Goal: Task Accomplishment & Management: Use online tool/utility

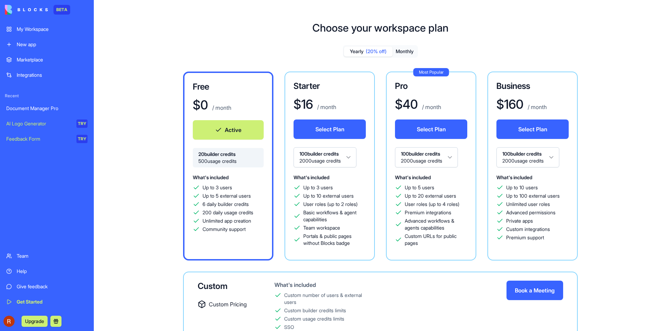
click at [25, 255] on div "Team" at bounding box center [52, 256] width 71 height 7
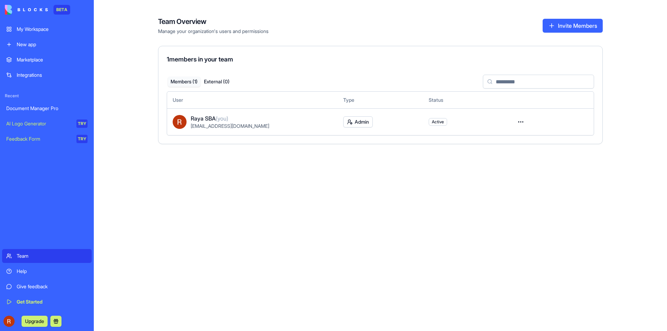
click at [30, 272] on div "Help" at bounding box center [52, 271] width 71 height 7
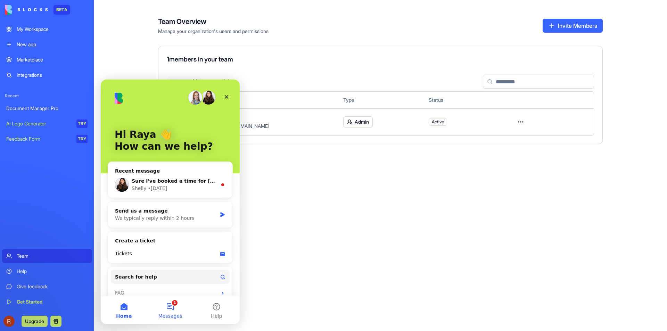
click at [170, 305] on button "1 Messages" at bounding box center [170, 310] width 46 height 28
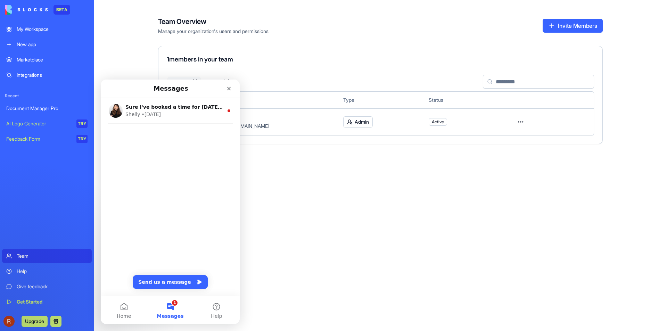
click at [171, 305] on button "1 Messages" at bounding box center [170, 310] width 46 height 28
click at [215, 310] on button "Help" at bounding box center [217, 310] width 46 height 28
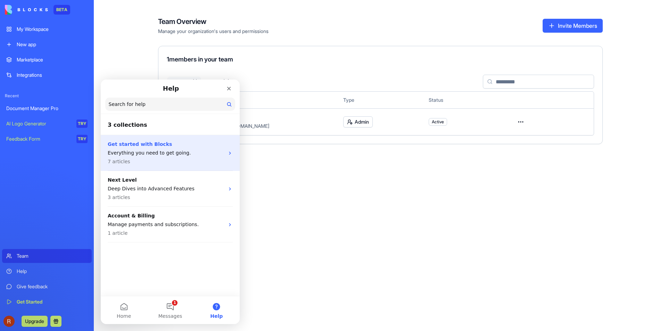
click at [147, 154] on p "Everything you need to get going." at bounding box center [166, 152] width 117 height 7
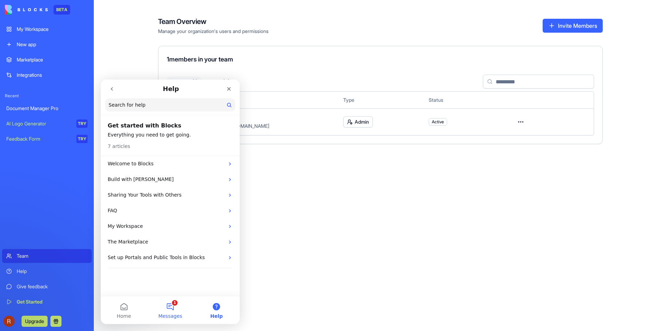
click at [167, 309] on button "1 Messages" at bounding box center [170, 310] width 46 height 28
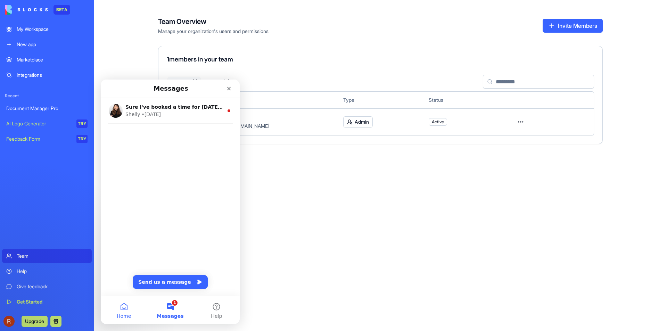
click at [125, 309] on button "Home" at bounding box center [124, 310] width 46 height 28
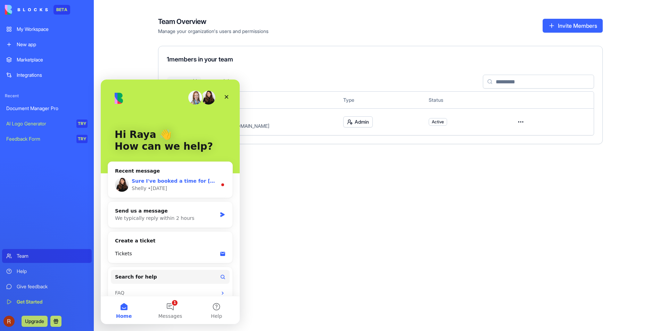
click at [186, 180] on span "Sure I've booked a time for [DATE] at 15:15 :) See you then!" at bounding box center [214, 181] width 165 height 6
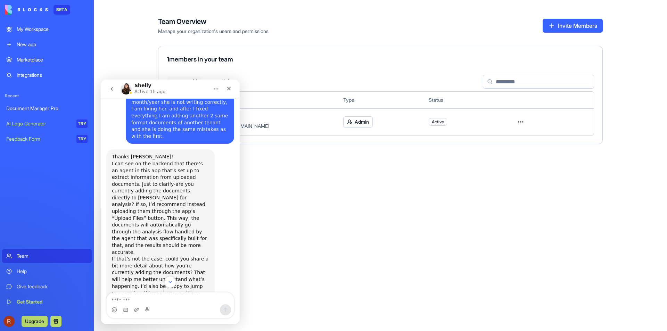
scroll to position [473, 0]
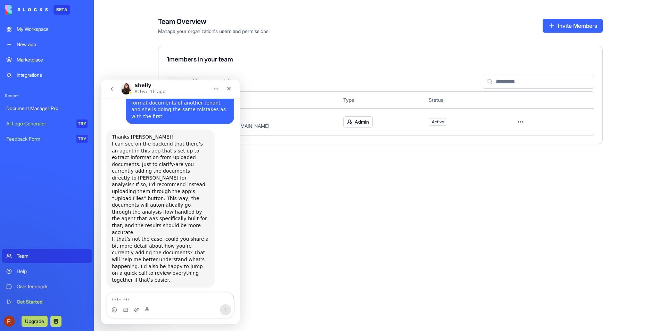
click at [162, 301] on textarea "Message…" at bounding box center [170, 299] width 127 height 12
type textarea "**********"
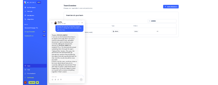
scroll to position [503, 0]
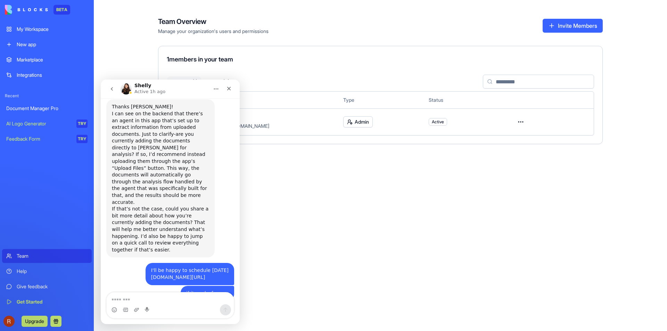
click at [38, 27] on div "My Workspace" at bounding box center [52, 29] width 71 height 7
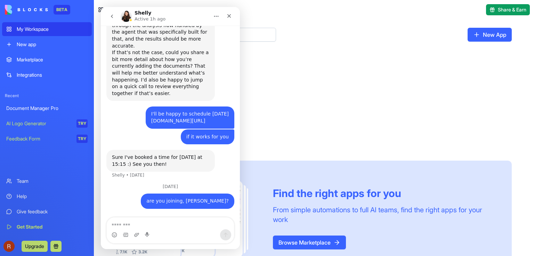
scroll to position [506, 0]
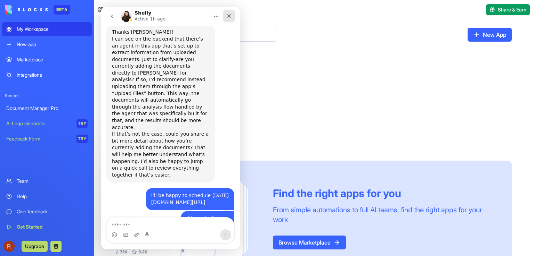
click at [229, 16] on icon "Close" at bounding box center [229, 16] width 4 height 4
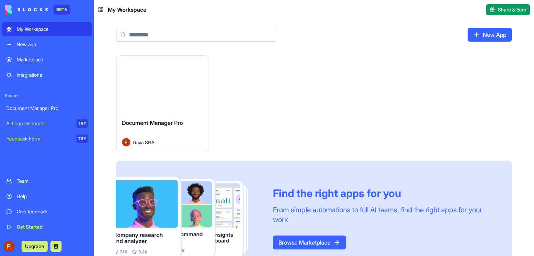
click at [187, 94] on div "Launch" at bounding box center [162, 84] width 92 height 57
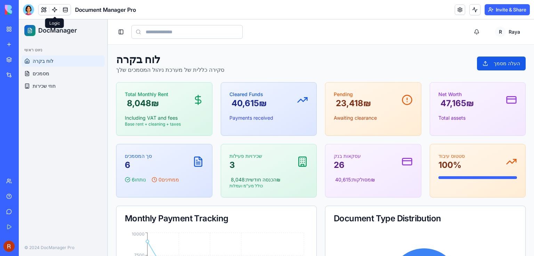
click at [54, 10] on link at bounding box center [54, 10] width 10 height 10
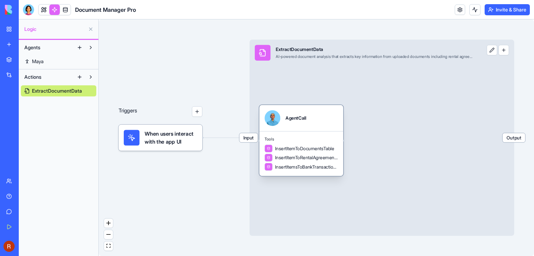
click at [274, 130] on div "AgentCall" at bounding box center [301, 118] width 84 height 26
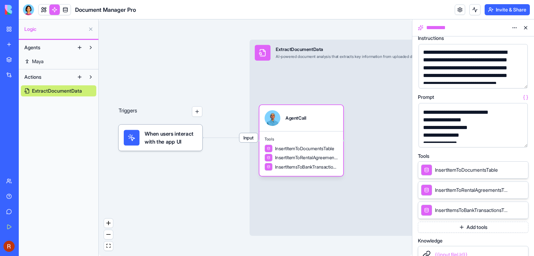
scroll to position [104, 0]
click at [67, 10] on link at bounding box center [65, 10] width 10 height 10
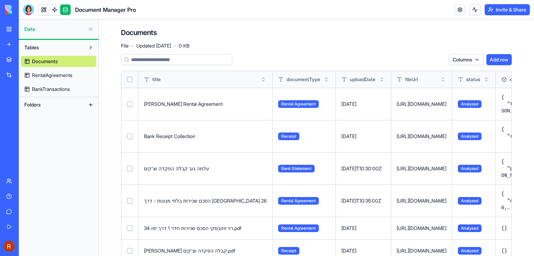
scroll to position [19, 0]
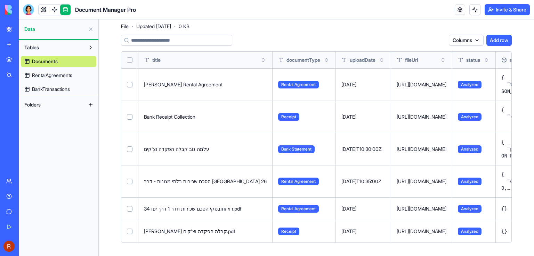
click at [22, 29] on div "My Workspace" at bounding box center [21, 29] width 9 height 7
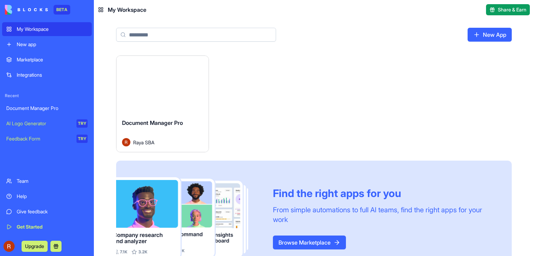
click at [171, 86] on button "Launch" at bounding box center [162, 85] width 52 height 14
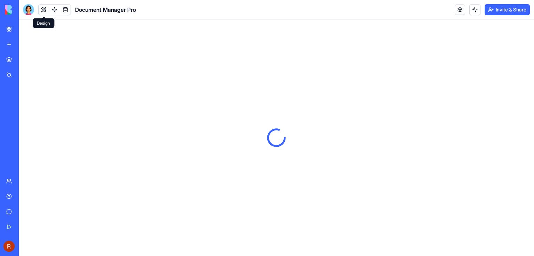
click at [45, 11] on button at bounding box center [44, 10] width 10 height 10
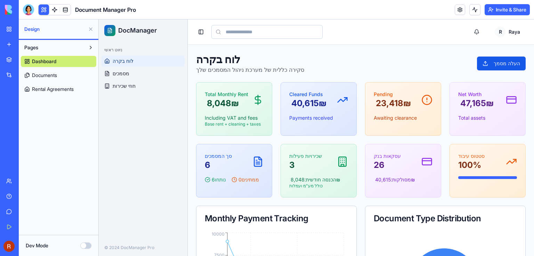
click at [88, 31] on button at bounding box center [90, 29] width 11 height 11
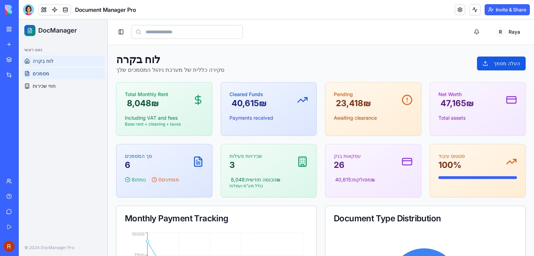
click at [40, 75] on span "מסמכים" at bounding box center [41, 73] width 17 height 7
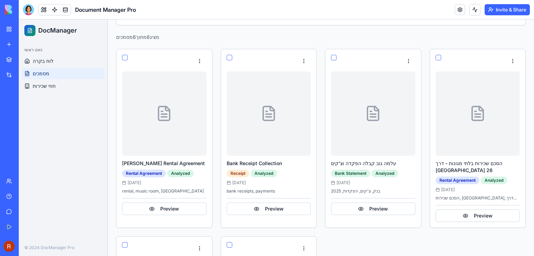
scroll to position [104, 0]
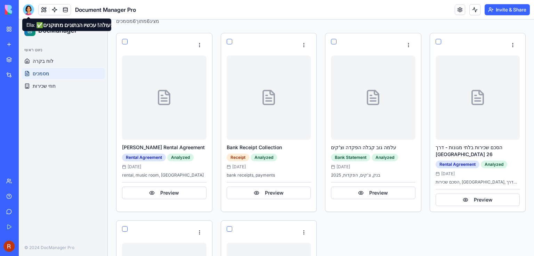
click at [26, 9] on div at bounding box center [28, 9] width 11 height 11
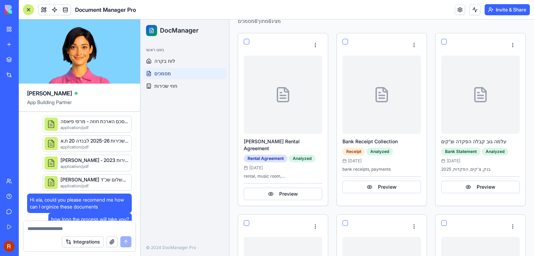
scroll to position [5108, 0]
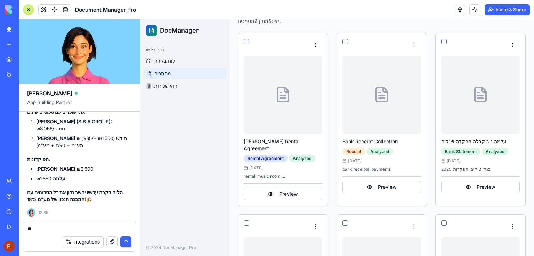
type textarea "*"
click at [43, 9] on button at bounding box center [44, 10] width 10 height 10
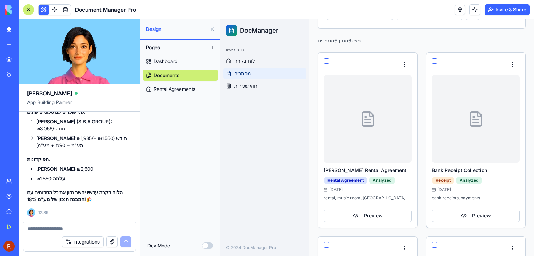
click at [40, 232] on textarea at bounding box center [79, 229] width 104 height 7
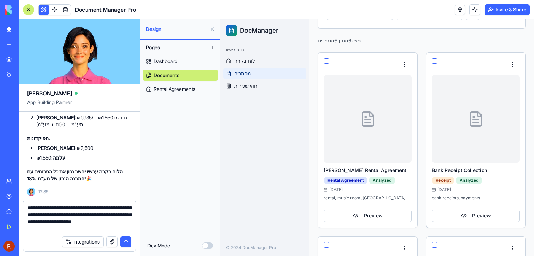
drag, startPoint x: 40, startPoint y: 232, endPoint x: 29, endPoint y: 232, distance: 11.1
click at [29, 232] on textarea "**********" at bounding box center [79, 219] width 104 height 28
click at [55, 230] on textarea "**********" at bounding box center [79, 219] width 104 height 28
drag, startPoint x: 125, startPoint y: 241, endPoint x: 114, endPoint y: 212, distance: 31.4
click at [114, 212] on form "**********" at bounding box center [79, 226] width 113 height 52
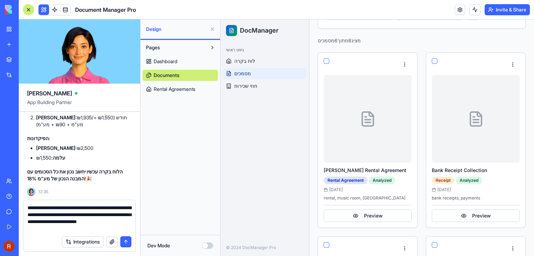
drag, startPoint x: 71, startPoint y: 230, endPoint x: 18, endPoint y: 210, distance: 57.0
click at [18, 210] on div "BETA My Workspace New app Marketplace Integrations Recent Document Manager Pro …" at bounding box center [267, 128] width 534 height 256
click at [72, 229] on textarea "**********" at bounding box center [79, 219] width 104 height 28
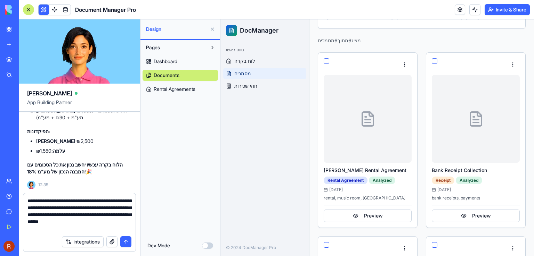
type textarea "**********"
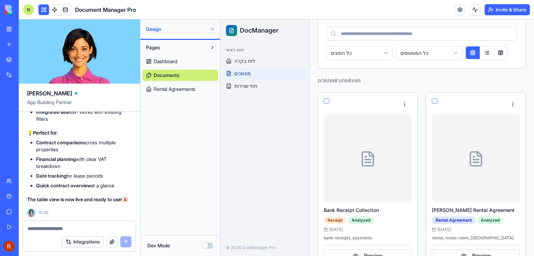
scroll to position [0, 0]
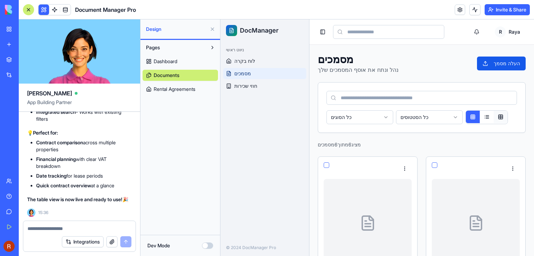
click at [500, 118] on button at bounding box center [500, 117] width 14 height 13
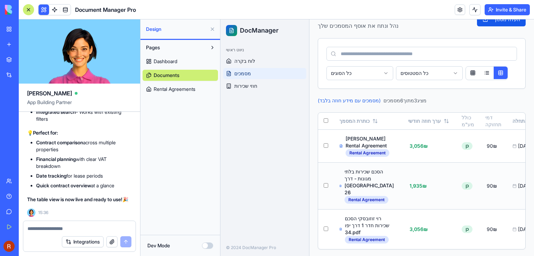
scroll to position [32, 0]
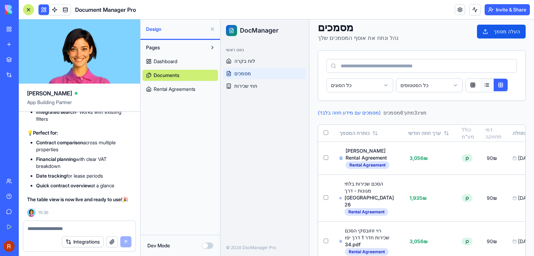
click at [487, 84] on button at bounding box center [486, 85] width 14 height 13
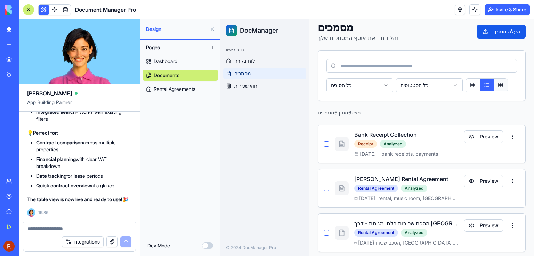
click at [500, 84] on button at bounding box center [500, 85] width 14 height 13
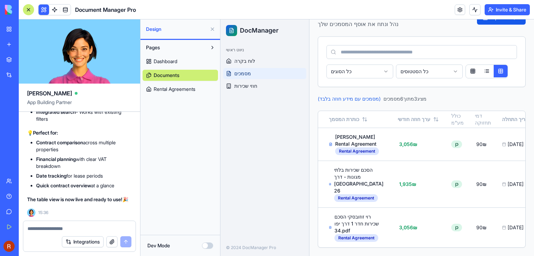
scroll to position [0, 0]
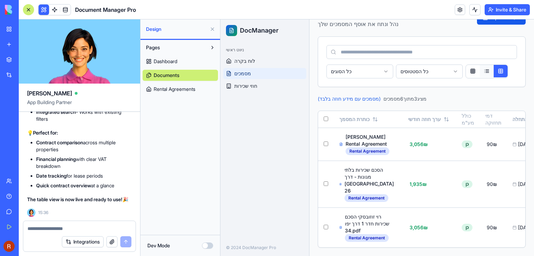
click at [487, 65] on button at bounding box center [486, 71] width 14 height 13
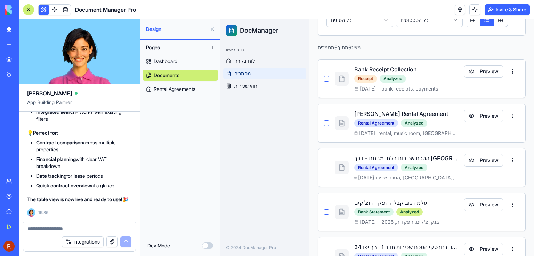
scroll to position [91, 0]
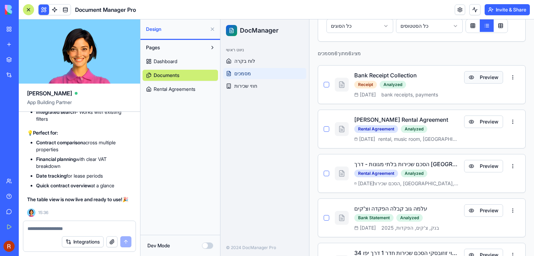
click at [479, 74] on button "Preview" at bounding box center [483, 77] width 39 height 13
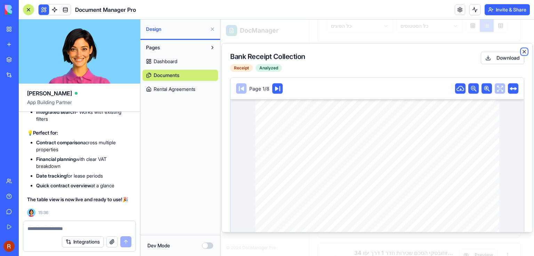
click at [523, 51] on icon "button" at bounding box center [524, 51] width 3 height 3
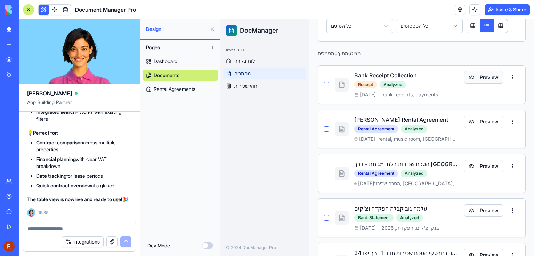
click at [469, 77] on button "Preview" at bounding box center [483, 77] width 39 height 13
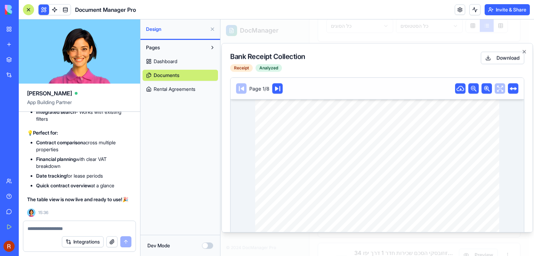
scroll to position [0, 0]
click at [523, 51] on icon "button" at bounding box center [524, 51] width 3 height 3
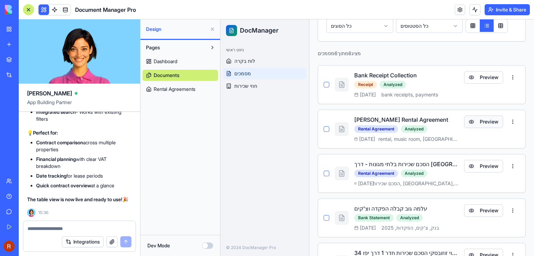
click at [473, 123] on button "Preview" at bounding box center [483, 122] width 39 height 13
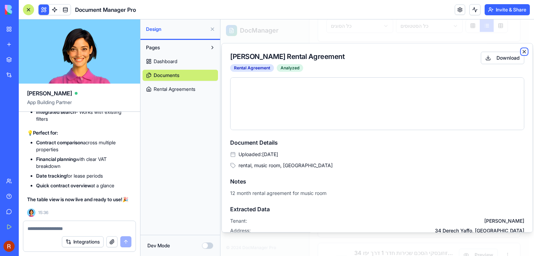
click at [521, 51] on icon "button" at bounding box center [524, 52] width 6 height 6
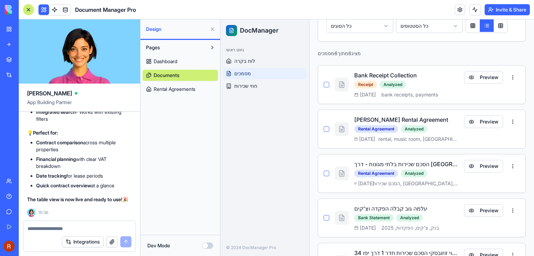
scroll to position [126, 0]
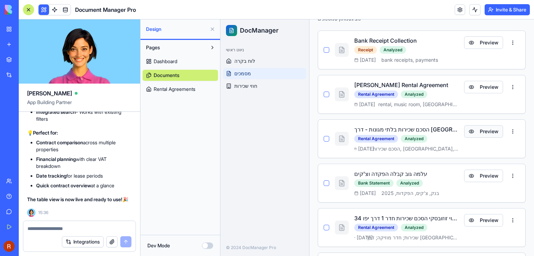
click at [476, 138] on button "Preview" at bounding box center [483, 131] width 39 height 13
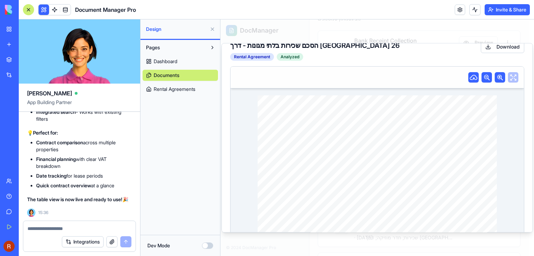
scroll to position [0, 0]
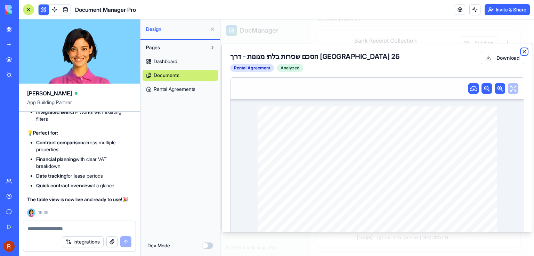
click at [521, 52] on icon "button" at bounding box center [524, 52] width 6 height 6
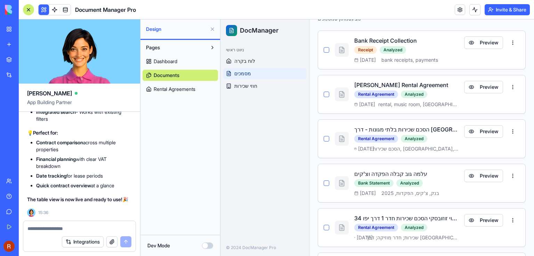
click at [327, 50] on button "button" at bounding box center [326, 50] width 6 height 6
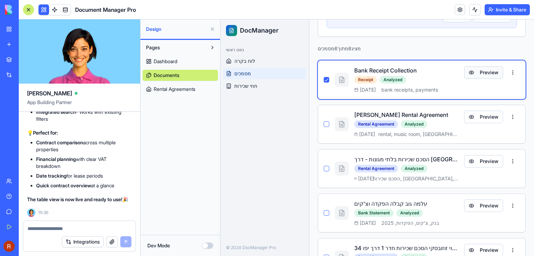
click at [474, 73] on button "Preview" at bounding box center [483, 72] width 39 height 13
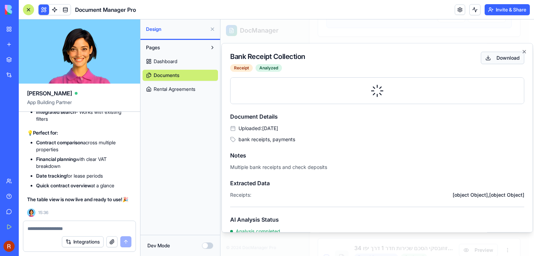
click at [491, 59] on button "Download" at bounding box center [502, 58] width 43 height 13
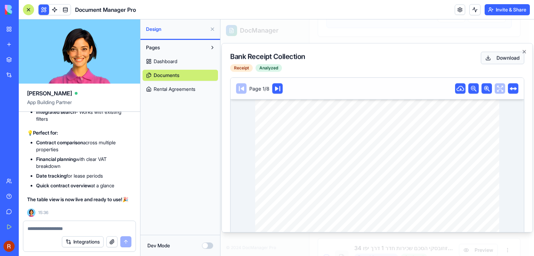
click at [491, 59] on button "Download" at bounding box center [502, 58] width 43 height 13
click at [483, 56] on button "Download" at bounding box center [502, 58] width 43 height 13
click at [61, 231] on textarea at bounding box center [79, 229] width 104 height 7
click at [81, 229] on textarea at bounding box center [79, 229] width 104 height 7
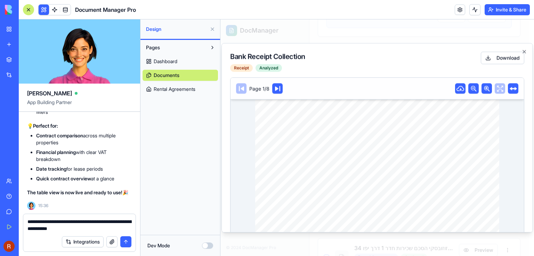
drag, startPoint x: 50, startPoint y: 228, endPoint x: 28, endPoint y: 228, distance: 22.2
click at [28, 228] on textarea "**********" at bounding box center [79, 226] width 104 height 14
drag, startPoint x: 65, startPoint y: 231, endPoint x: 75, endPoint y: 230, distance: 9.8
click at [66, 231] on textarea "**********" at bounding box center [79, 226] width 104 height 14
drag, startPoint x: 85, startPoint y: 229, endPoint x: 28, endPoint y: 231, distance: 57.0
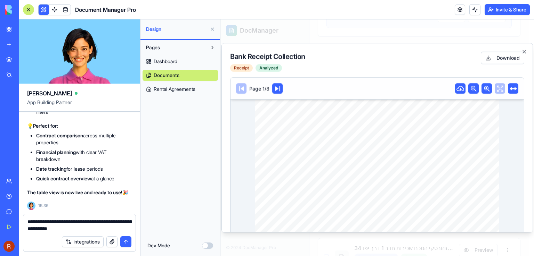
click at [28, 231] on textarea "**********" at bounding box center [79, 226] width 104 height 14
type textarea "**********"
click at [128, 241] on button "submit" at bounding box center [125, 242] width 11 height 11
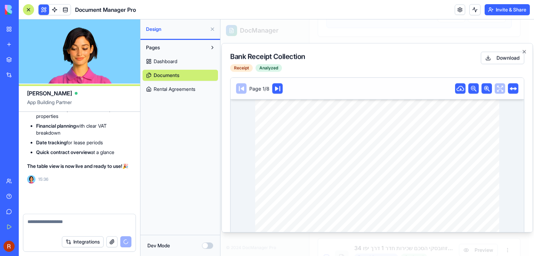
scroll to position [5611, 0]
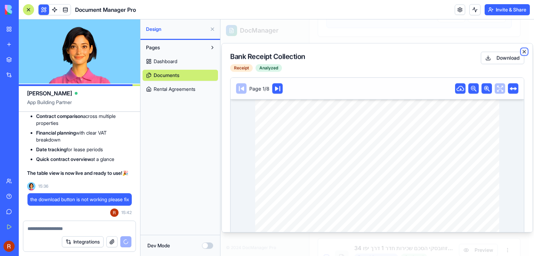
click at [523, 51] on icon "button" at bounding box center [524, 51] width 3 height 3
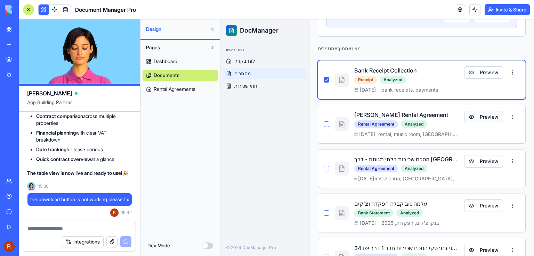
click at [485, 116] on button "Preview" at bounding box center [483, 117] width 39 height 13
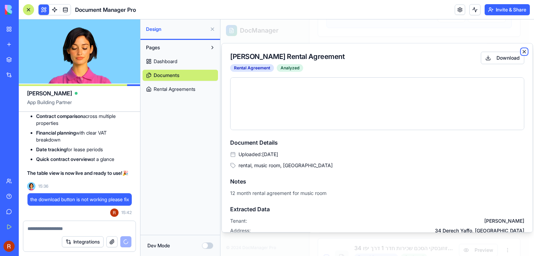
click at [521, 50] on icon "button" at bounding box center [524, 52] width 6 height 6
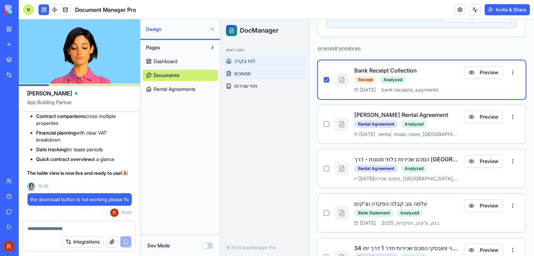
click at [239, 62] on span "לוח בקרה" at bounding box center [244, 61] width 21 height 7
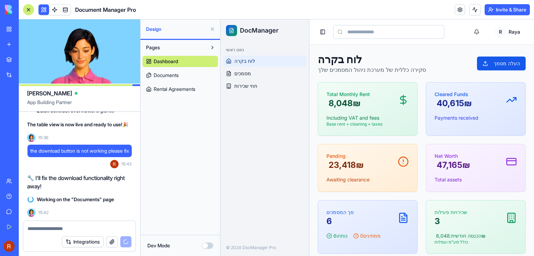
scroll to position [524, 0]
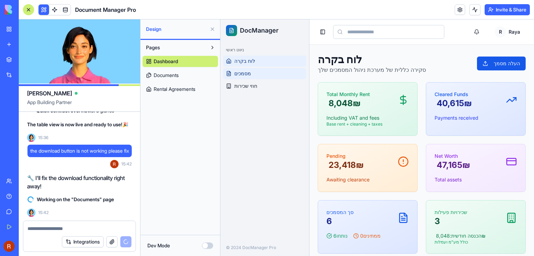
click at [240, 75] on span "מסמכים" at bounding box center [242, 73] width 17 height 7
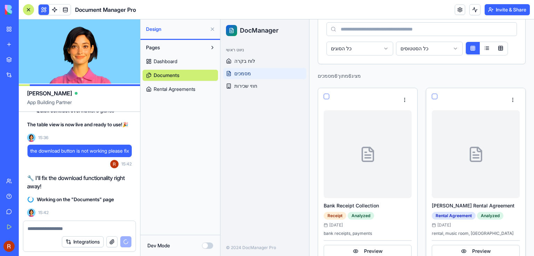
scroll to position [506, 0]
click at [467, 167] on div at bounding box center [476, 154] width 88 height 88
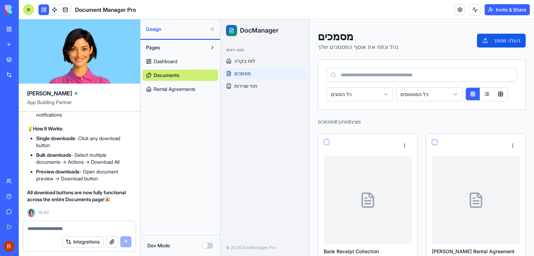
scroll to position [35, 0]
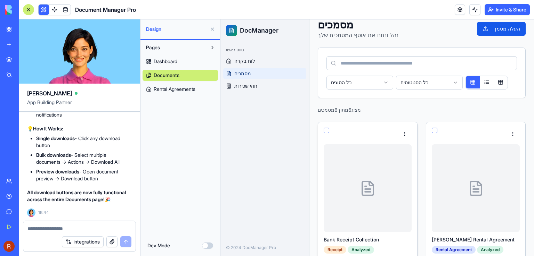
click at [403, 160] on div at bounding box center [367, 189] width 88 height 88
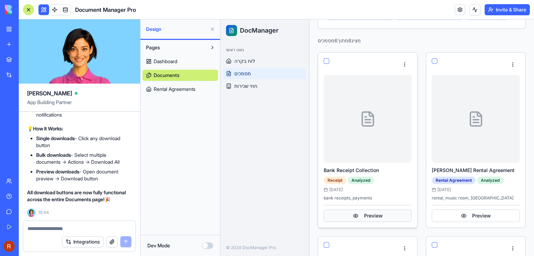
click at [371, 211] on button "Preview" at bounding box center [367, 216] width 88 height 13
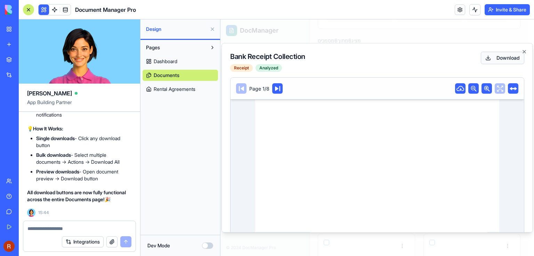
click at [493, 59] on button "Download" at bounding box center [502, 58] width 43 height 13
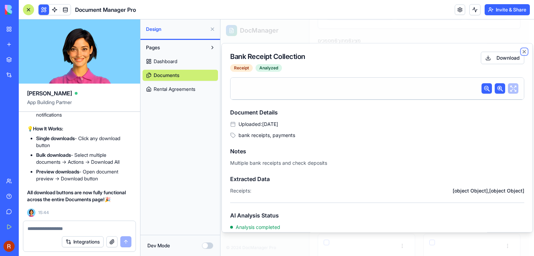
click at [521, 50] on icon "button" at bounding box center [524, 52] width 6 height 6
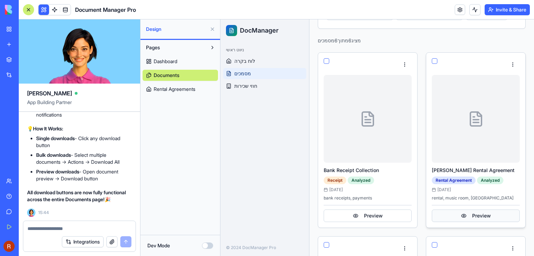
click at [470, 213] on button "Preview" at bounding box center [476, 216] width 88 height 13
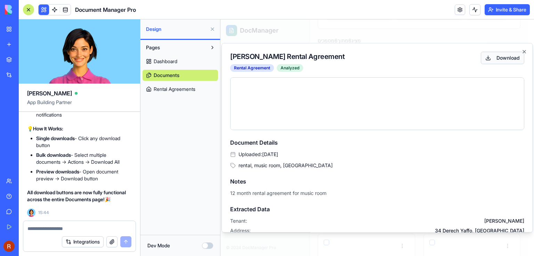
click at [498, 59] on button "Download" at bounding box center [502, 58] width 43 height 13
click at [523, 52] on icon "button" at bounding box center [524, 51] width 3 height 3
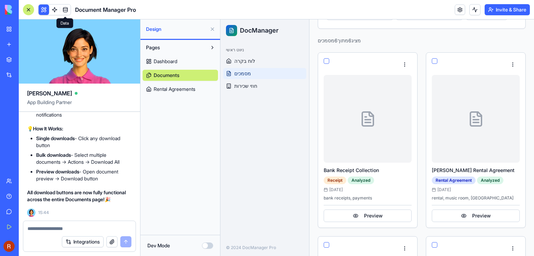
click at [65, 9] on span at bounding box center [65, 9] width 19 height 19
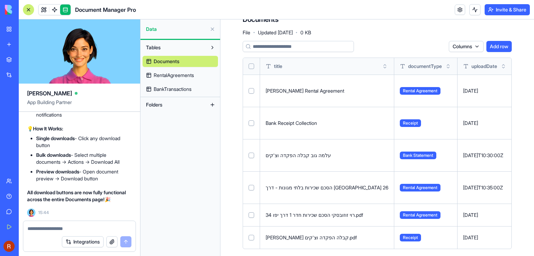
scroll to position [19, 0]
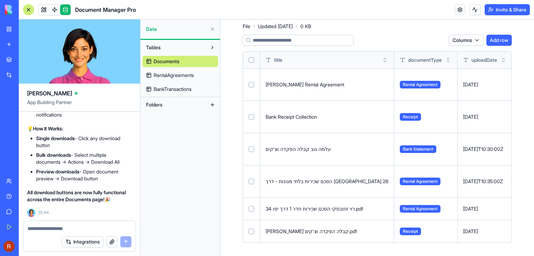
click at [249, 117] on button "Select row" at bounding box center [251, 117] width 6 height 6
click at [251, 149] on button "Select row" at bounding box center [251, 150] width 6 height 6
click at [251, 84] on button "Select row" at bounding box center [251, 85] width 6 height 6
click at [432, 39] on html "BETA My Workspace New app Marketplace Integrations Recent Document Manager Pro …" at bounding box center [267, 128] width 534 height 256
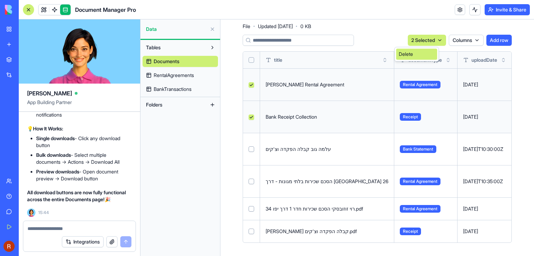
click at [417, 54] on div "Delete" at bounding box center [416, 54] width 41 height 11
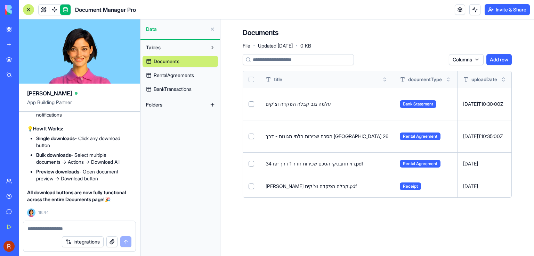
scroll to position [0, 0]
click at [43, 10] on link at bounding box center [44, 10] width 10 height 10
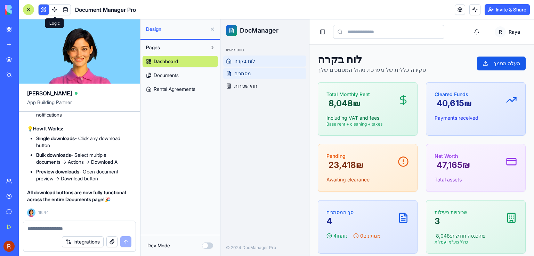
click at [243, 75] on span "מסמכים" at bounding box center [242, 73] width 17 height 7
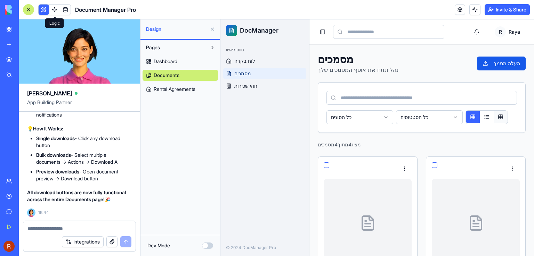
click at [500, 116] on button at bounding box center [500, 117] width 14 height 13
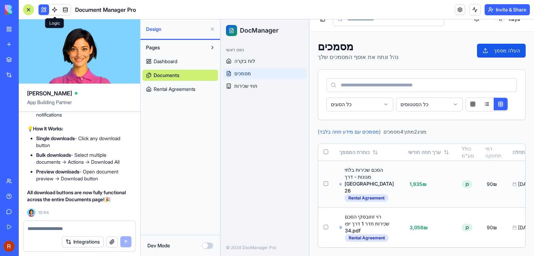
scroll to position [22, 0]
click at [243, 63] on span "לוח בקרה" at bounding box center [244, 61] width 21 height 7
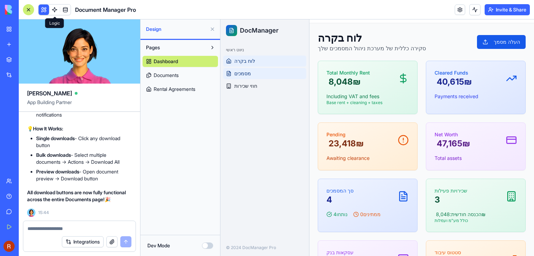
click at [244, 74] on span "מסמכים" at bounding box center [242, 73] width 17 height 7
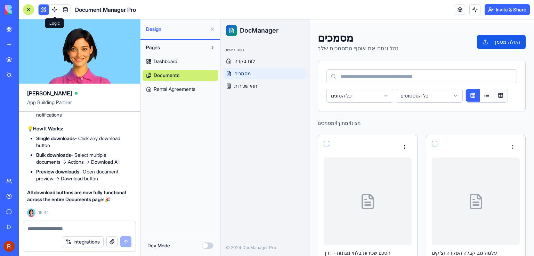
click at [504, 98] on button at bounding box center [500, 95] width 14 height 13
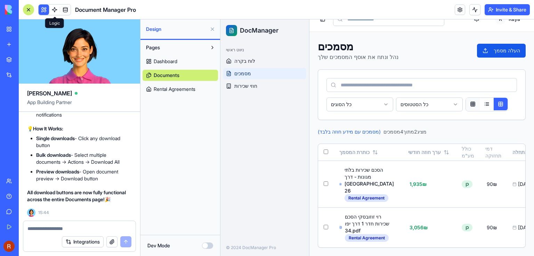
click at [472, 98] on button at bounding box center [473, 104] width 14 height 13
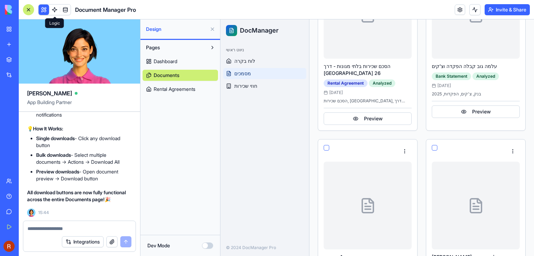
scroll to position [270, 0]
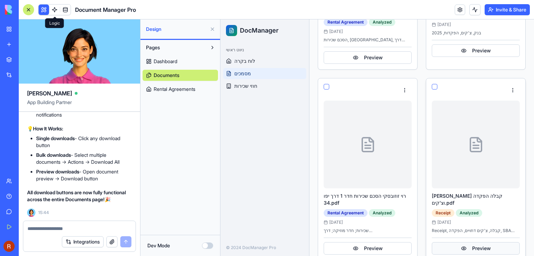
click at [483, 243] on button "Preview" at bounding box center [476, 249] width 88 height 13
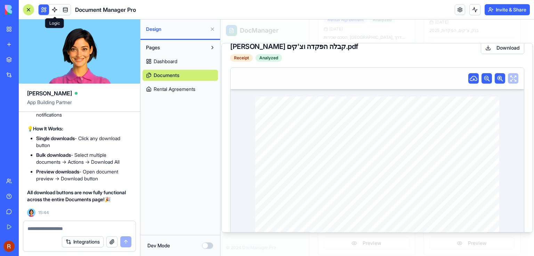
scroll to position [0, 0]
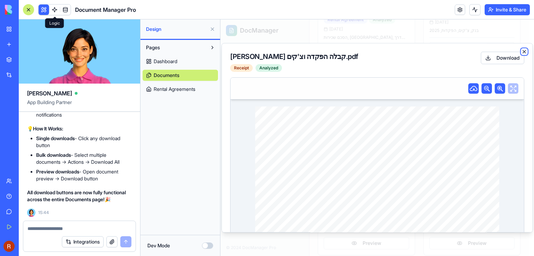
click at [523, 52] on icon "button" at bounding box center [524, 51] width 3 height 3
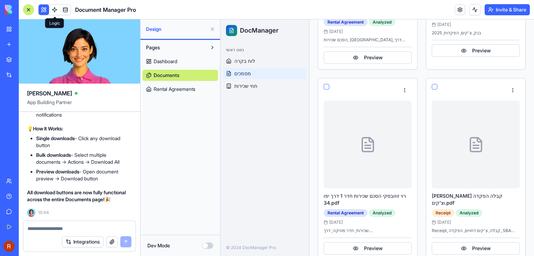
scroll to position [268, 0]
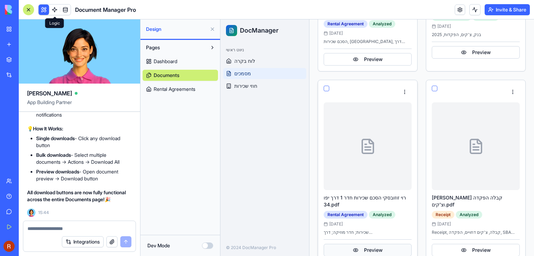
click at [374, 244] on button "Preview" at bounding box center [367, 250] width 88 height 13
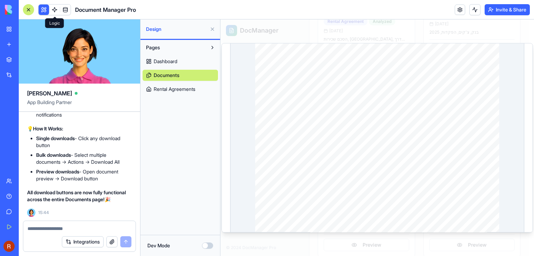
scroll to position [0, 0]
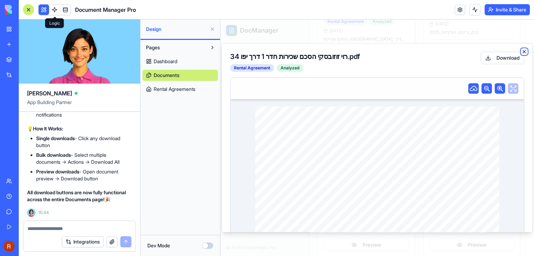
click at [521, 50] on icon "button" at bounding box center [524, 52] width 6 height 6
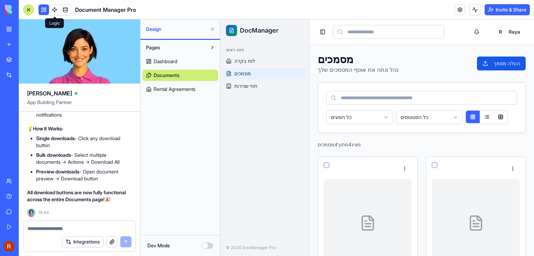
click at [172, 65] on link "Dashboard" at bounding box center [179, 61] width 75 height 11
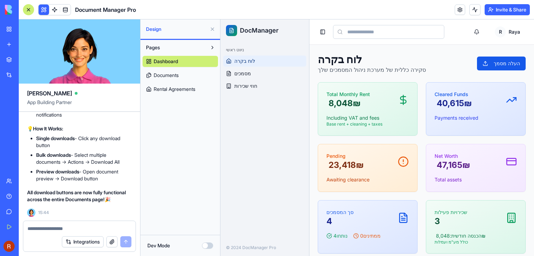
click at [75, 228] on textarea at bounding box center [79, 229] width 104 height 7
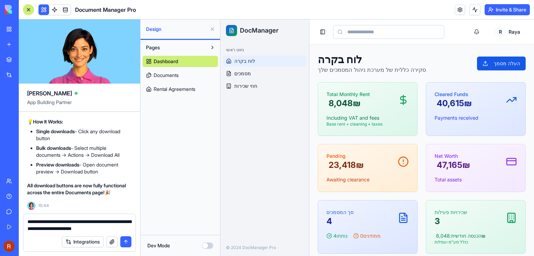
type textarea "**********"
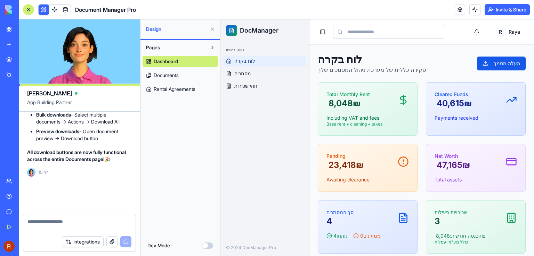
scroll to position [6020, 0]
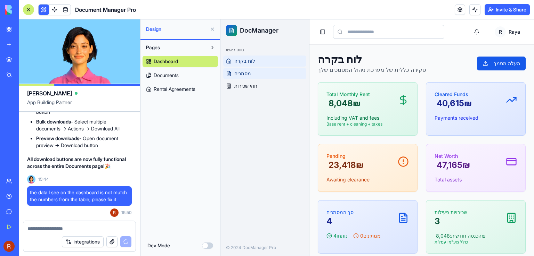
click at [245, 73] on span "מסמכים" at bounding box center [242, 73] width 17 height 7
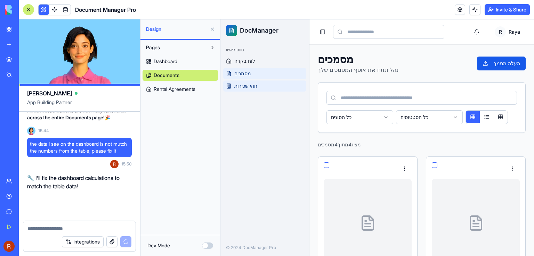
scroll to position [6069, 0]
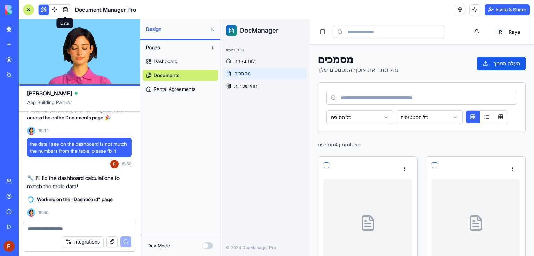
click at [67, 9] on link at bounding box center [65, 10] width 10 height 10
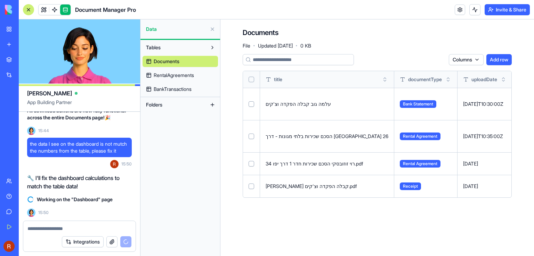
click at [174, 75] on span "RentalAgreements" at bounding box center [174, 75] width 40 height 7
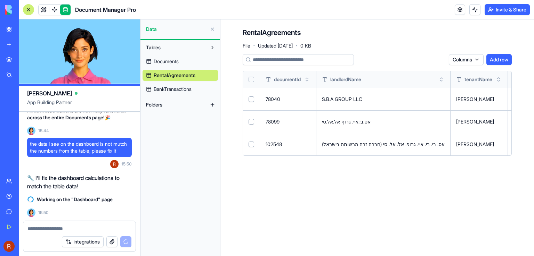
click at [174, 89] on span "BankTransactions" at bounding box center [173, 89] width 38 height 7
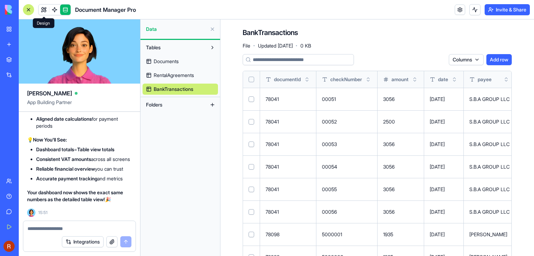
click at [42, 9] on span at bounding box center [43, 9] width 19 height 19
